Goal: Transaction & Acquisition: Purchase product/service

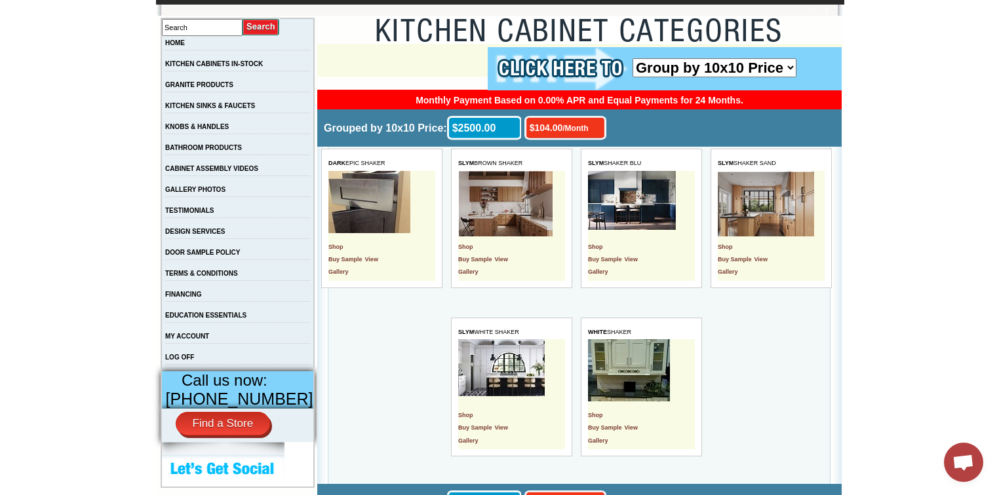
scroll to position [210, 0]
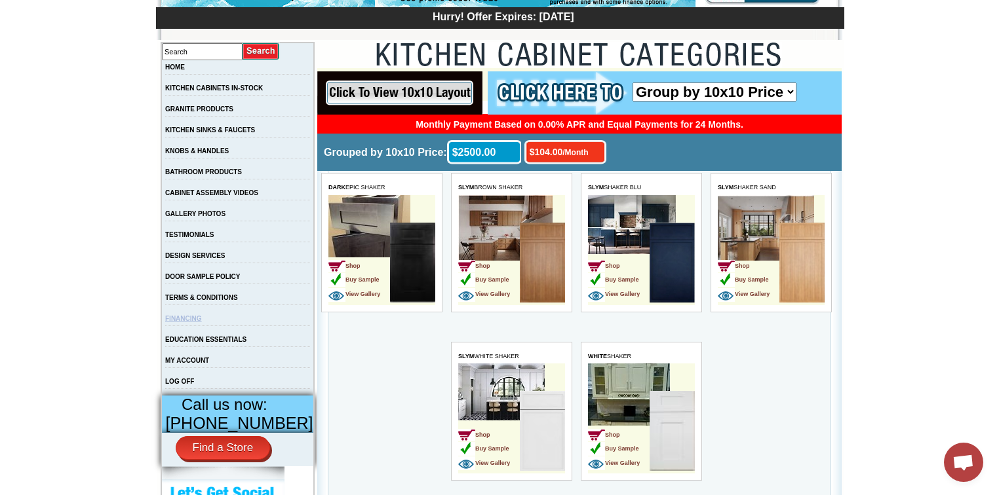
click at [193, 322] on link "FINANCING" at bounding box center [183, 318] width 37 height 7
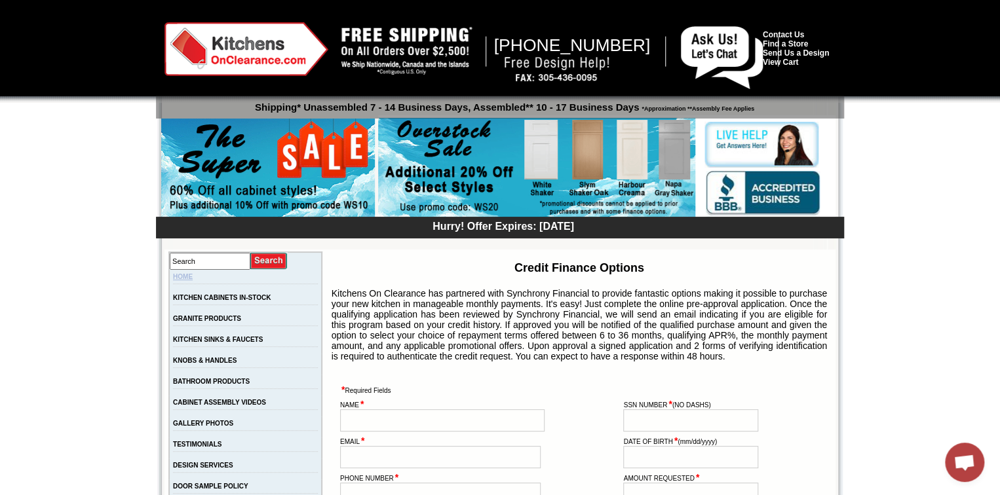
click at [193, 275] on link "HOME" at bounding box center [183, 276] width 20 height 7
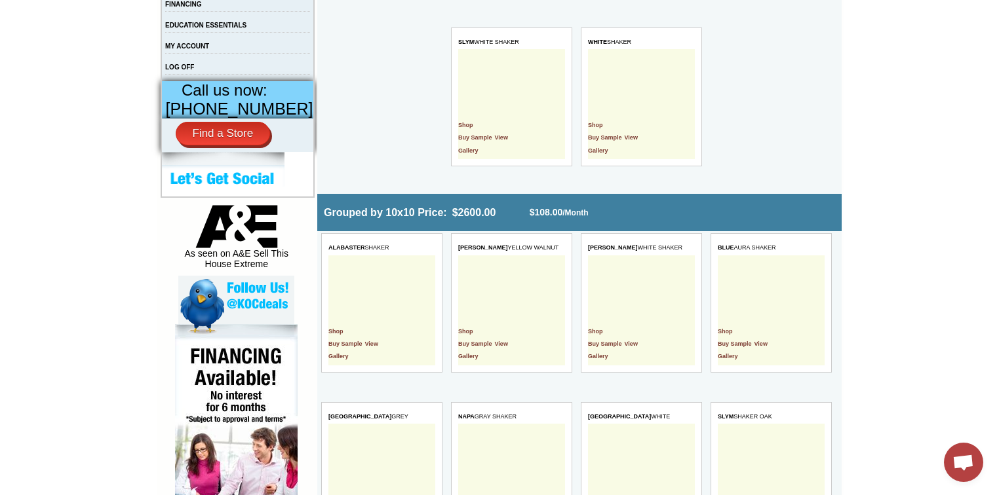
scroll to position [472, 0]
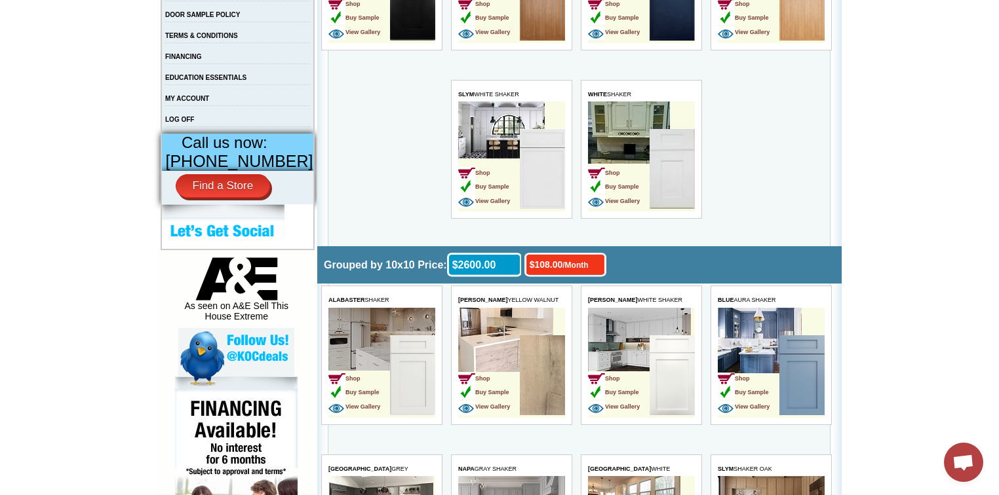
click at [550, 172] on img at bounding box center [541, 169] width 45 height 80
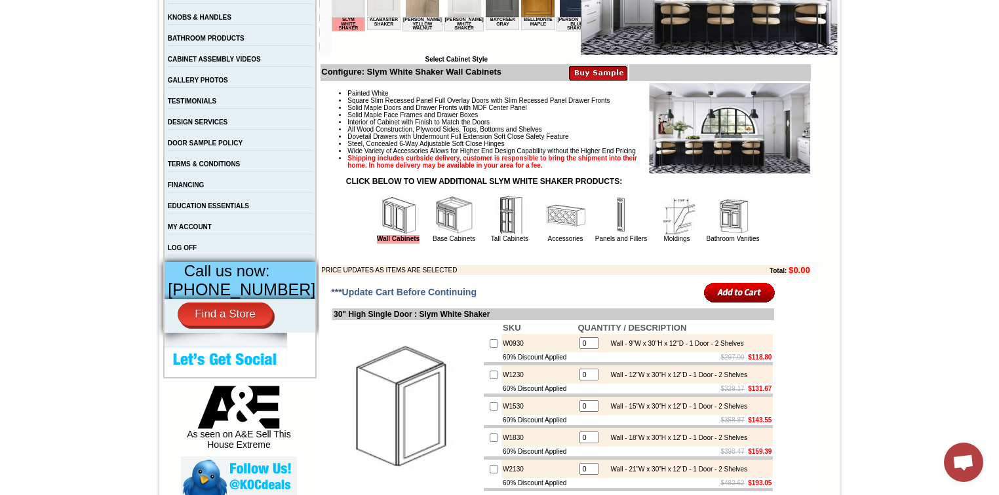
scroll to position [419, 0]
